Goal: Entertainment & Leisure: Consume media (video, audio)

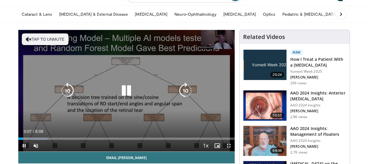
scroll to position [55, 0]
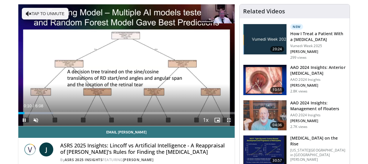
click at [228, 119] on span "Video Player" at bounding box center [229, 121] width 12 height 12
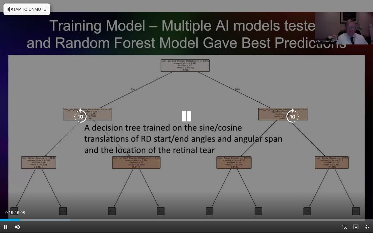
click at [26, 10] on button "Tap to unmute" at bounding box center [26, 9] width 47 height 12
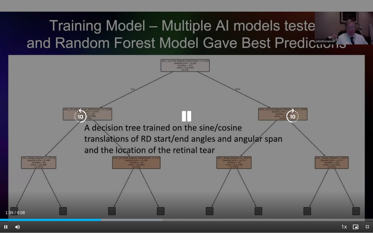
drag, startPoint x: 271, startPoint y: 2, endPoint x: 271, endPoint y: 201, distance: 198.5
click at [271, 2] on div "10 seconds Tap to unmute" at bounding box center [186, 116] width 373 height 233
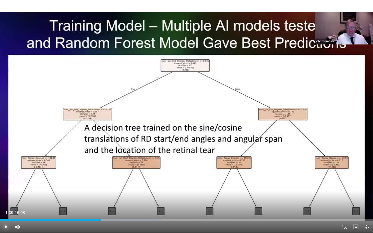
click at [7, 164] on span "Video Player" at bounding box center [6, 227] width 12 height 12
click at [368, 164] on span "Video Player" at bounding box center [367, 227] width 12 height 12
